Goal: Check status: Check status

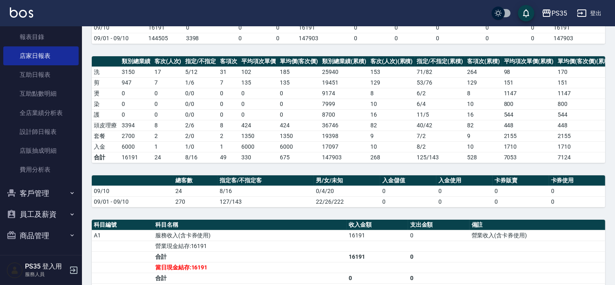
scroll to position [91, 0]
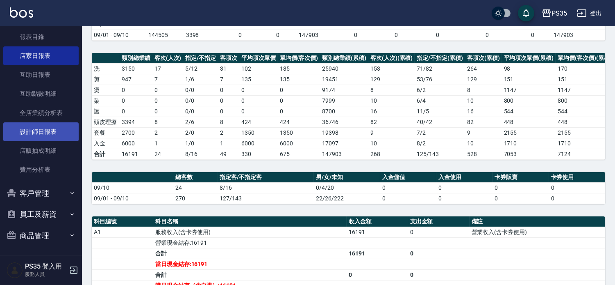
click at [62, 128] on link "設計師日報表" at bounding box center [40, 131] width 75 height 19
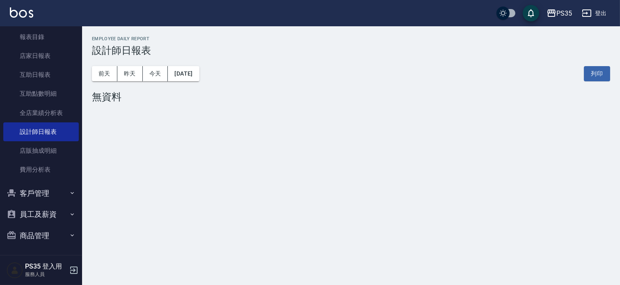
click at [130, 82] on div "[DATE] [DATE] [DATE] [DATE] 列印" at bounding box center [351, 73] width 518 height 35
click at [130, 76] on button "昨天" at bounding box center [129, 73] width 25 height 15
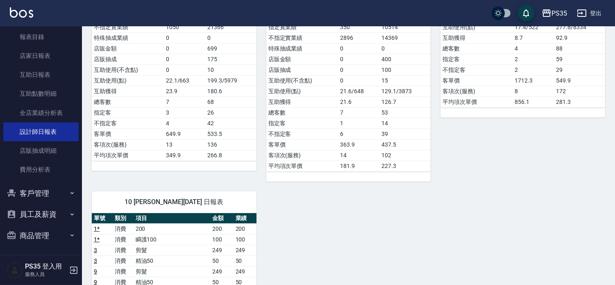
scroll to position [410, 0]
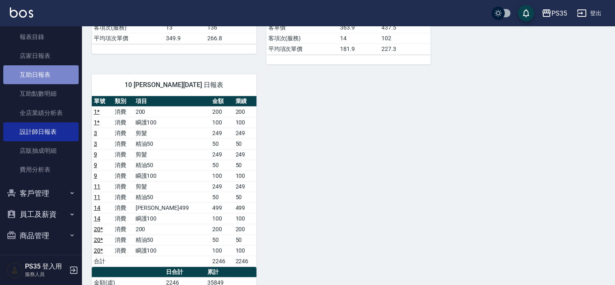
click at [47, 75] on link "互助日報表" at bounding box center [40, 74] width 75 height 19
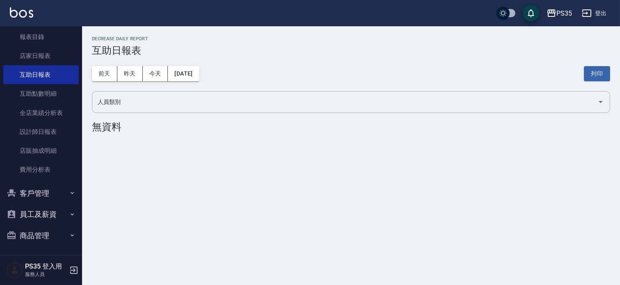
click at [132, 78] on button "昨天" at bounding box center [129, 73] width 25 height 15
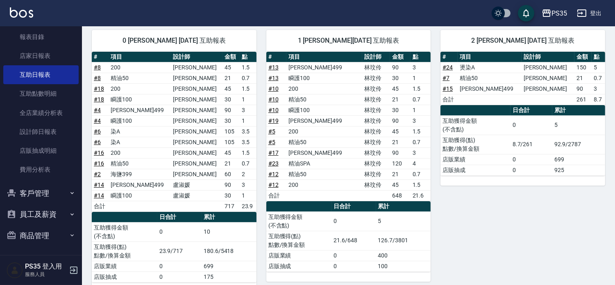
scroll to position [273, 0]
